Goal: Navigation & Orientation: Understand site structure

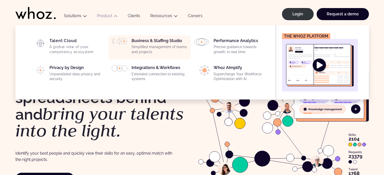
click at [160, 47] on p "Simplified management of teams and projects" at bounding box center [159, 50] width 56 height 10
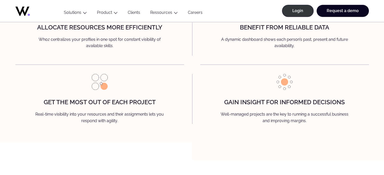
scroll to position [696, 0]
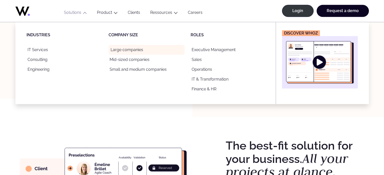
click at [130, 51] on link "Large companies" at bounding box center [146, 50] width 76 height 10
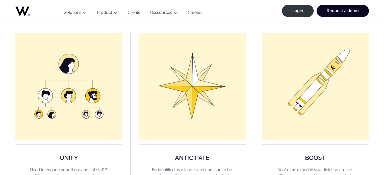
scroll to position [399, 0]
